Goal: Understand process/instructions

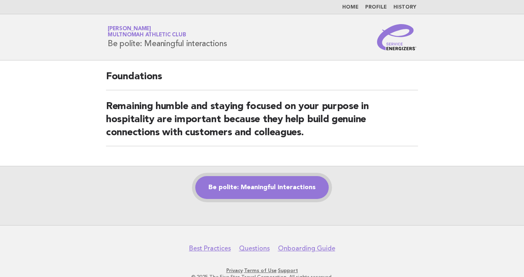
click at [270, 187] on link "Be polite: Meaningful interactions" at bounding box center [261, 187] width 133 height 23
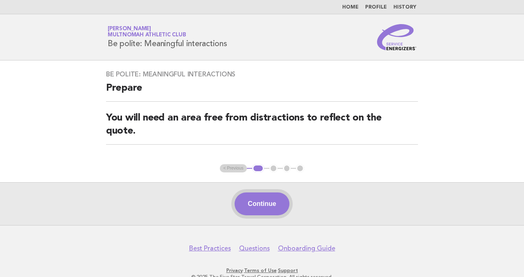
click at [270, 204] on button "Continue" at bounding box center [261, 204] width 54 height 23
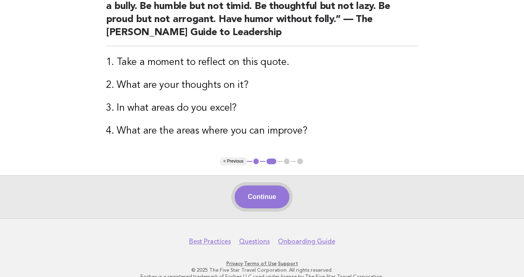
click at [255, 193] on button "Continue" at bounding box center [261, 197] width 54 height 23
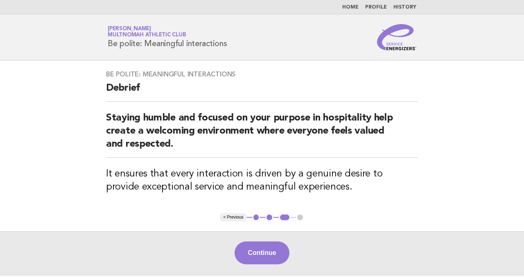
scroll to position [1, 0]
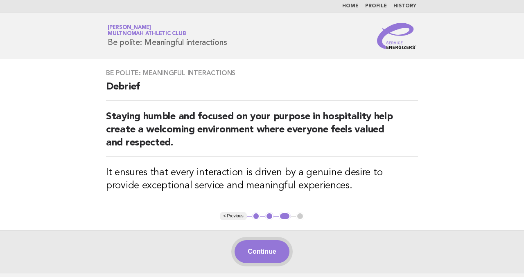
click at [272, 254] on button "Continue" at bounding box center [261, 251] width 54 height 23
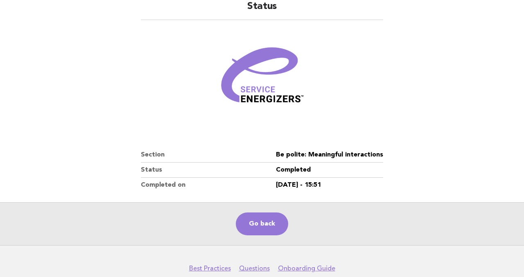
scroll to position [0, 0]
